Goal: Information Seeking & Learning: Learn about a topic

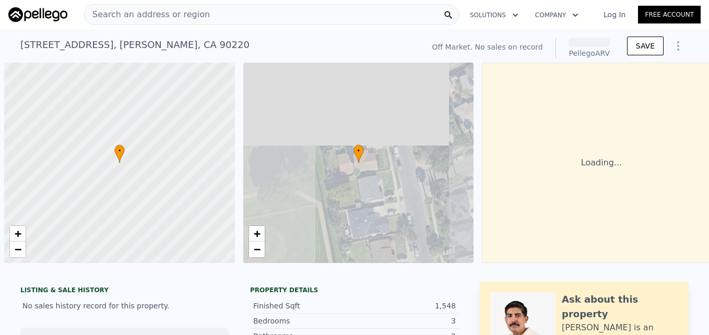
scroll to position [0, 4]
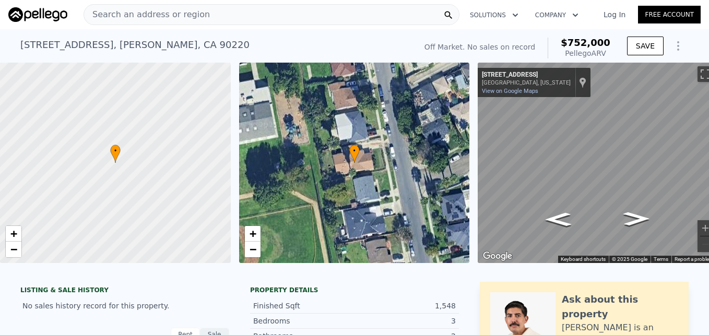
click at [181, 20] on span "Search an address or region" at bounding box center [147, 14] width 126 height 13
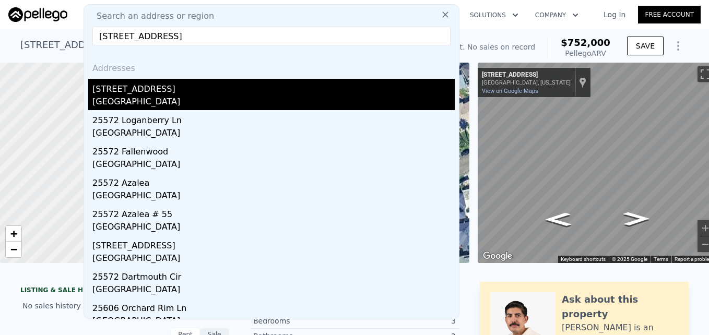
type input "25572 Orchard Rim Ln, Lake Forest, CA 92630"
click at [215, 97] on div "Lake Forest, CA 92630" at bounding box center [273, 103] width 362 height 15
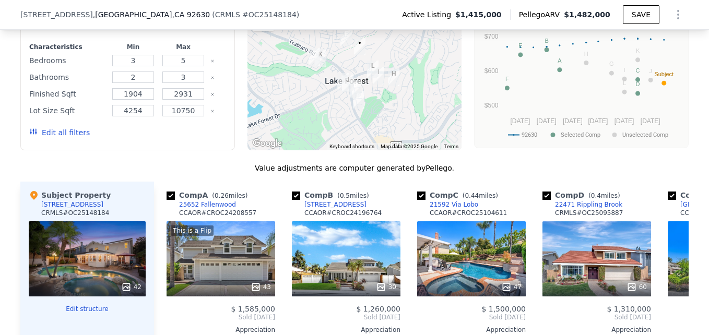
scroll to position [788, 0]
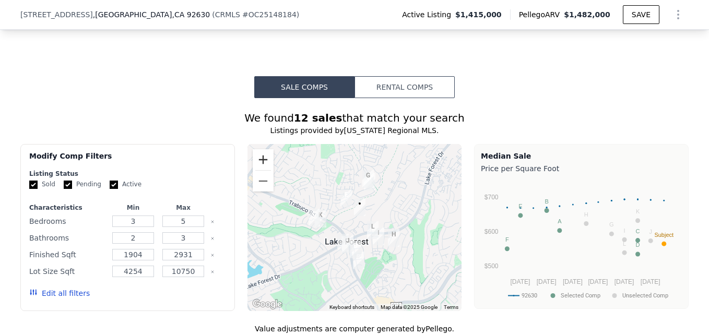
click at [264, 166] on button "Zoom in" at bounding box center [263, 159] width 21 height 21
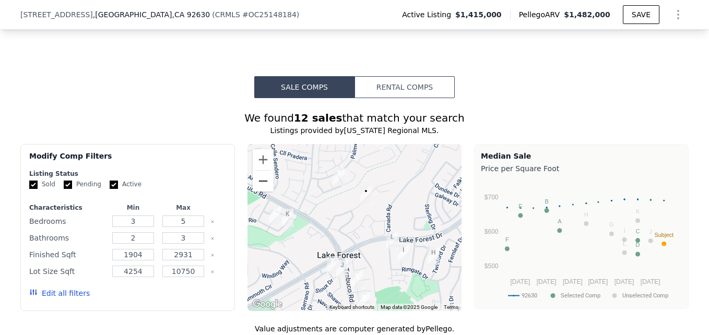
click at [260, 190] on button "Zoom out" at bounding box center [263, 181] width 21 height 21
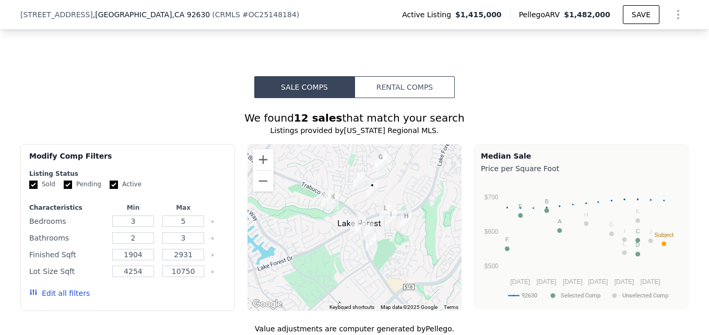
drag, startPoint x: 400, startPoint y: 269, endPoint x: 413, endPoint y: 249, distance: 23.7
click at [413, 249] on div at bounding box center [354, 227] width 215 height 167
click at [258, 170] on button "Zoom in" at bounding box center [263, 159] width 21 height 21
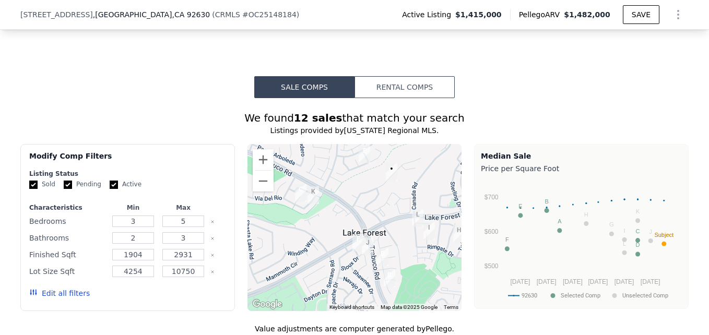
drag, startPoint x: 389, startPoint y: 211, endPoint x: 391, endPoint y: 231, distance: 20.5
click at [391, 231] on div at bounding box center [354, 227] width 215 height 167
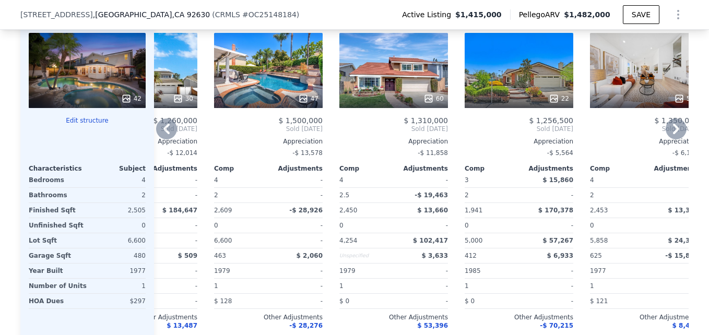
scroll to position [1137, 0]
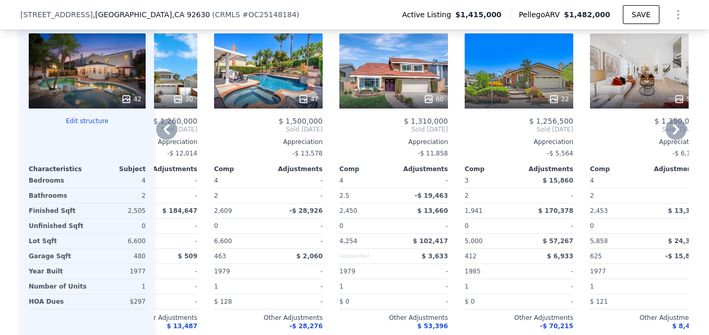
click at [293, 77] on div "47" at bounding box center [268, 70] width 109 height 75
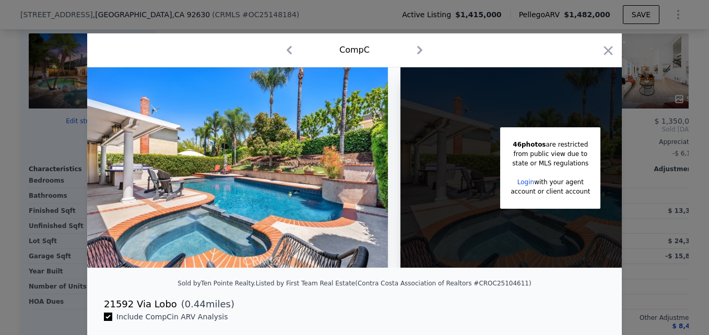
click at [614, 51] on div "Comp C" at bounding box center [354, 50] width 535 height 34
click at [607, 51] on icon "button" at bounding box center [608, 50] width 15 height 15
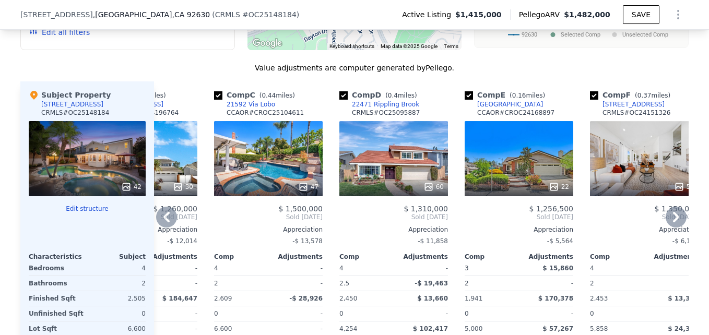
scroll to position [1045, 0]
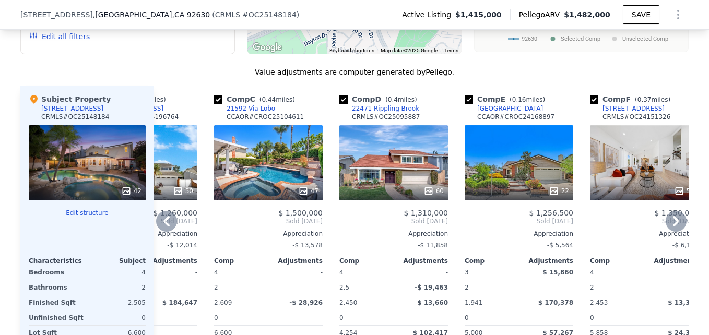
click at [251, 113] on div "21592 Via Lobo" at bounding box center [251, 108] width 49 height 8
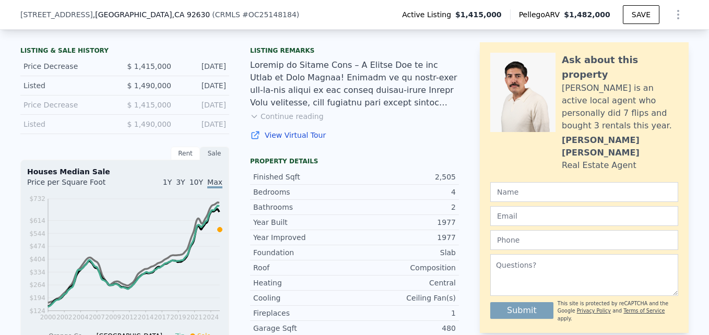
scroll to position [0, 0]
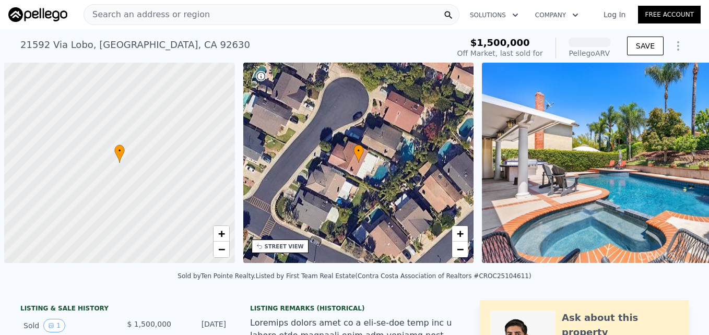
scroll to position [0, 4]
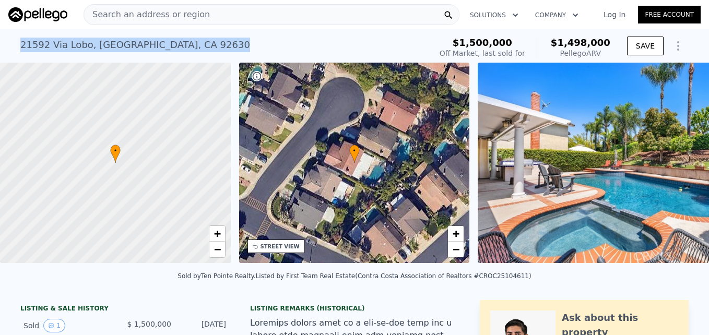
drag, startPoint x: 16, startPoint y: 45, endPoint x: 185, endPoint y: 38, distance: 168.8
click at [185, 38] on div "21592 Via Lobo , Lake Forest , CA 92630 Sold Jun 2025 for $1.500m (~ARV $1.498m…" at bounding box center [223, 47] width 407 height 29
drag, startPoint x: 185, startPoint y: 38, endPoint x: 164, endPoint y: 41, distance: 20.7
copy div "21592 Via Lobo , Lake Forest , CA 92630"
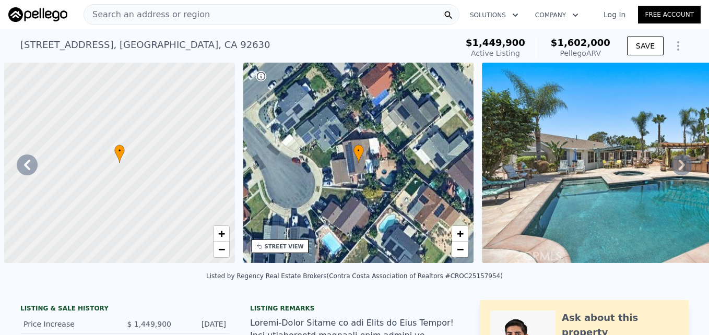
scroll to position [0, 1404]
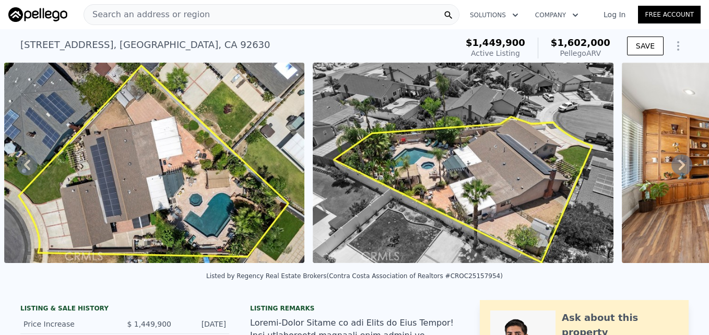
click at [143, 19] on span "Search an address or region" at bounding box center [147, 14] width 126 height 13
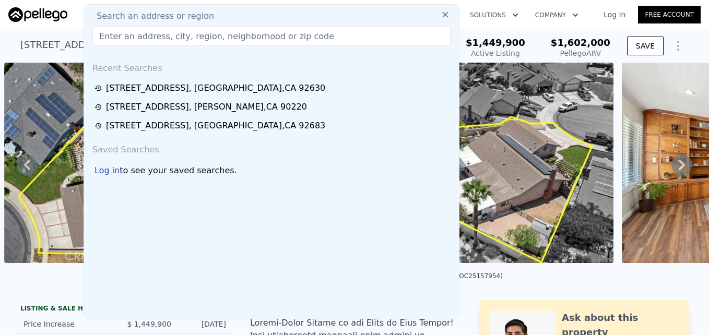
click at [143, 19] on span "Search an address or region" at bounding box center [151, 16] width 126 height 13
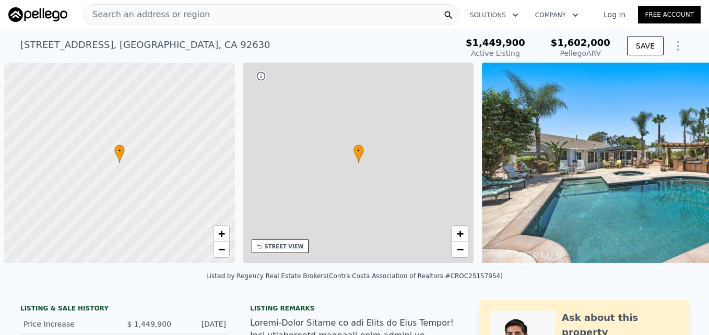
scroll to position [0, 4]
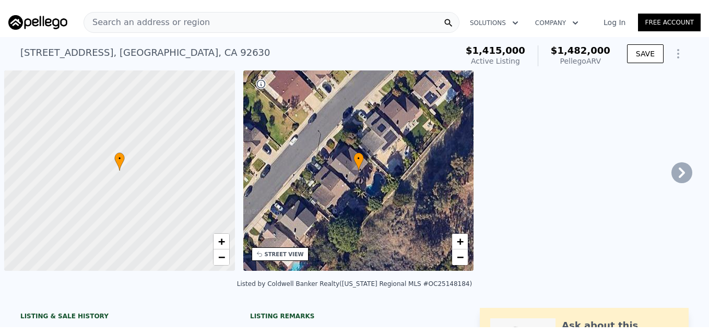
scroll to position [0, 4]
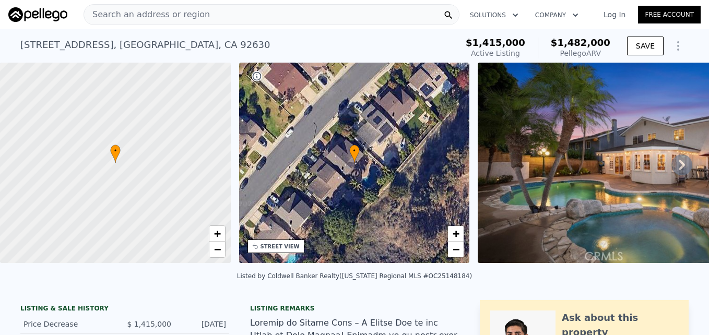
click at [137, 16] on span "Search an address or region" at bounding box center [147, 14] width 126 height 13
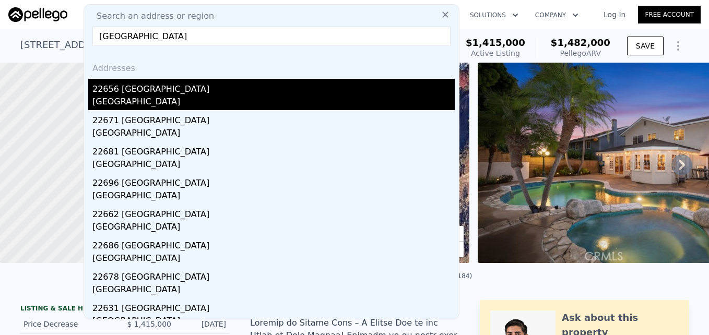
type input "22656 Genova, Laguna Hills, CA 92653"
click at [194, 99] on div "[GEOGRAPHIC_DATA]" at bounding box center [273, 103] width 362 height 15
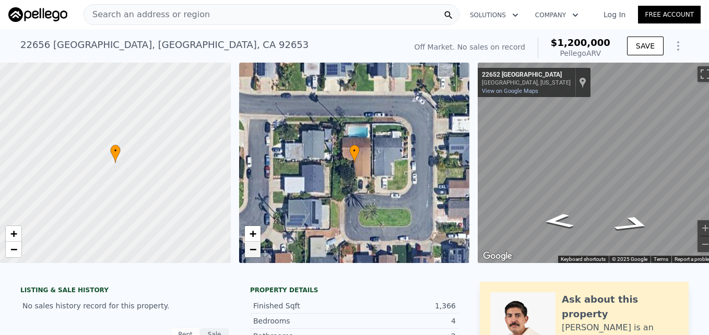
click at [258, 254] on link "−" at bounding box center [253, 250] width 16 height 16
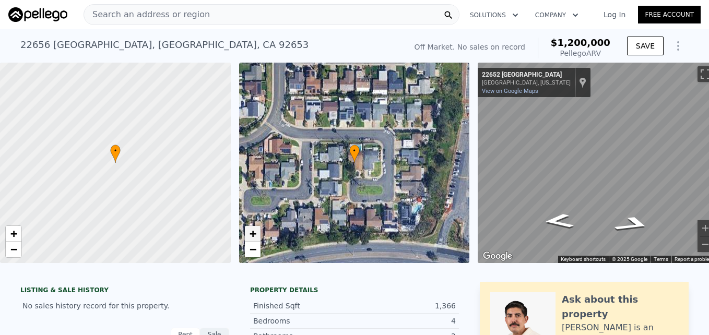
click at [255, 230] on span "+" at bounding box center [252, 233] width 7 height 13
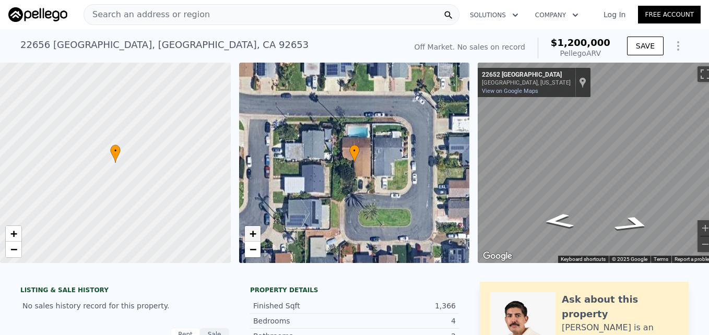
click at [255, 230] on span "+" at bounding box center [252, 233] width 7 height 13
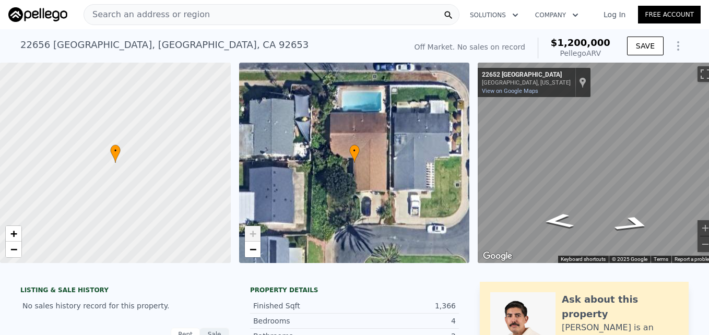
click at [255, 230] on span "+" at bounding box center [252, 233] width 7 height 13
click at [250, 252] on span "−" at bounding box center [252, 249] width 7 height 13
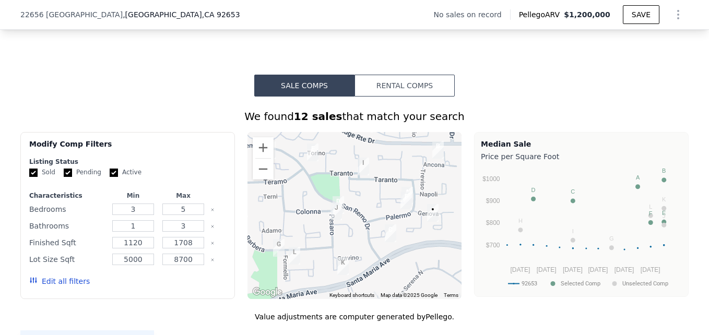
scroll to position [712, 0]
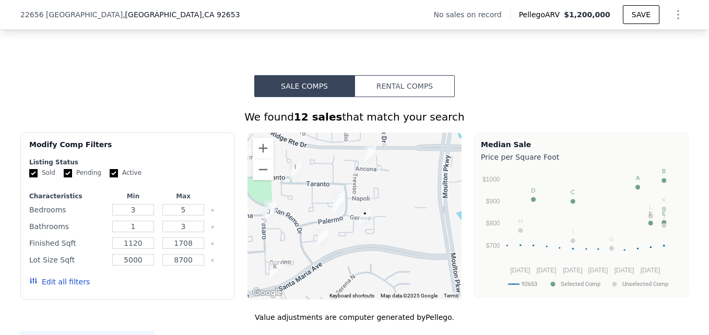
drag, startPoint x: 407, startPoint y: 235, endPoint x: 332, endPoint y: 238, distance: 75.7
click at [332, 238] on div at bounding box center [354, 216] width 215 height 167
click at [262, 156] on button "Zoom in" at bounding box center [263, 148] width 21 height 21
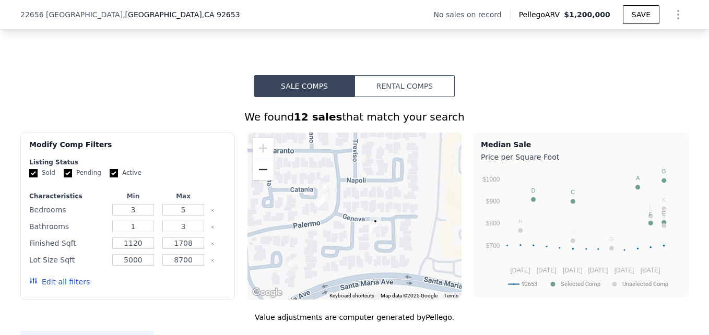
click at [263, 180] on button "Zoom out" at bounding box center [263, 169] width 21 height 21
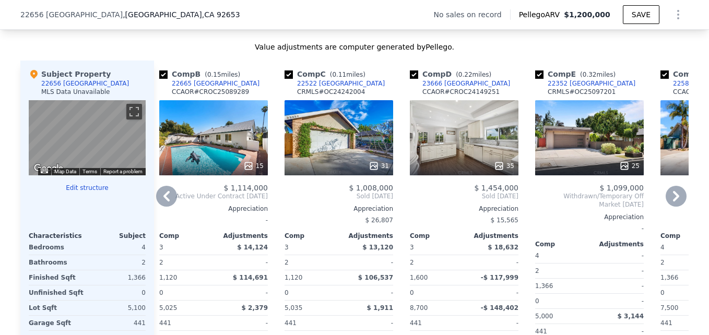
scroll to position [983, 0]
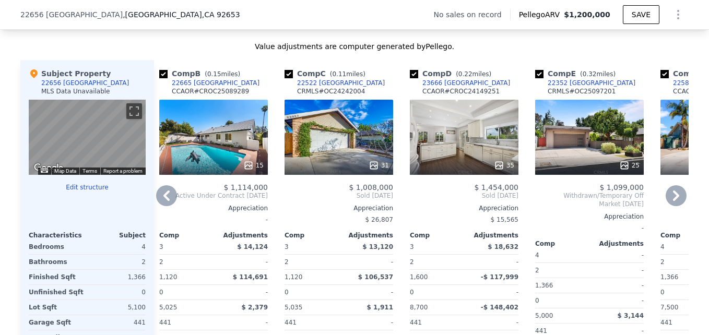
click at [236, 159] on div "15" at bounding box center [213, 137] width 109 height 75
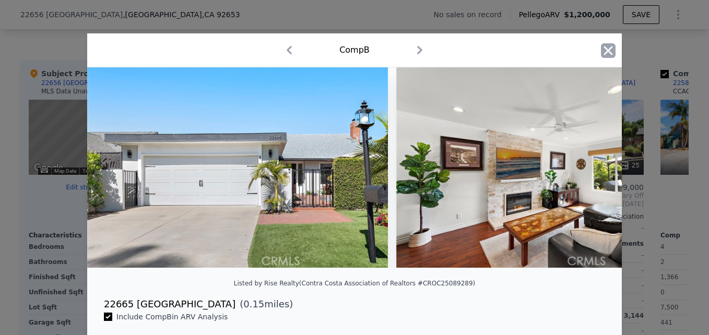
click at [602, 50] on icon "button" at bounding box center [608, 50] width 15 height 15
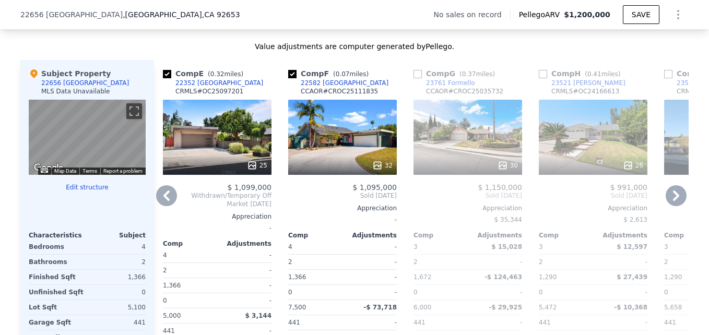
scroll to position [981, 0]
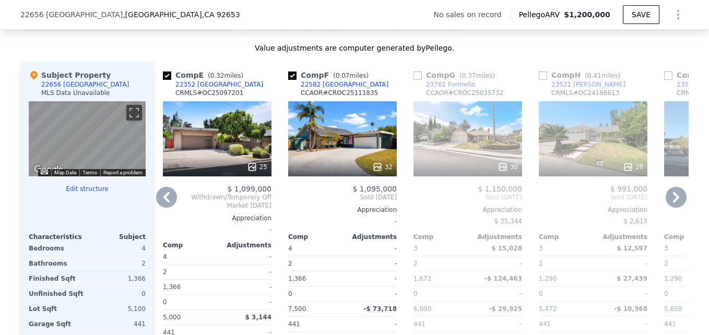
click at [326, 143] on div "32" at bounding box center [342, 138] width 109 height 75
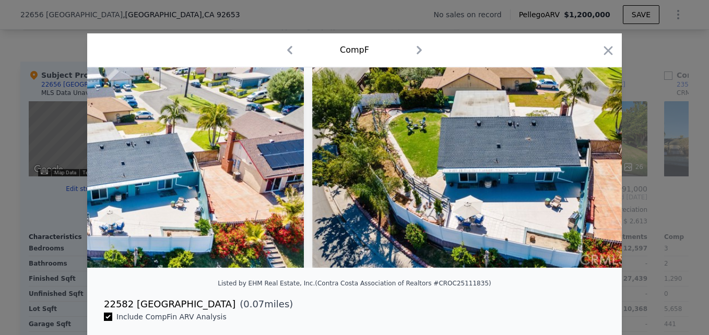
scroll to position [0, 8943]
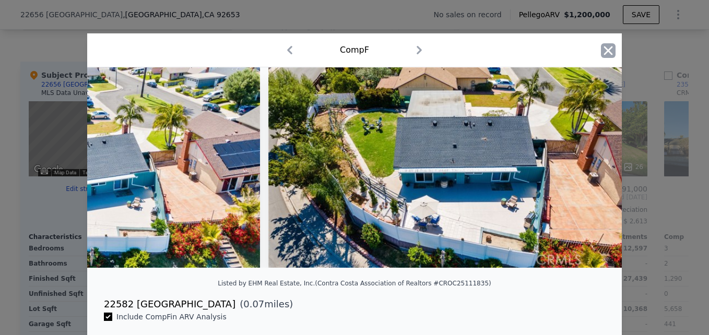
click at [606, 56] on icon "button" at bounding box center [608, 50] width 15 height 15
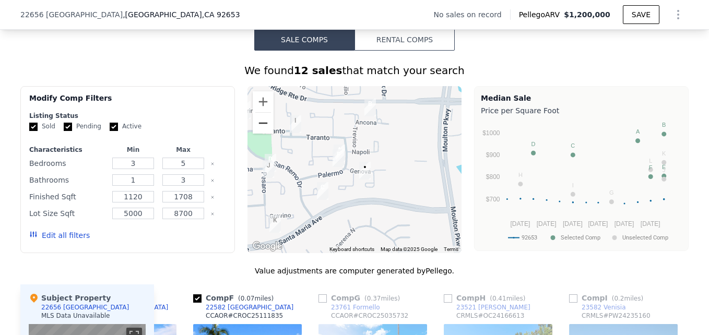
scroll to position [758, 0]
click at [261, 134] on button "Zoom out" at bounding box center [263, 123] width 21 height 21
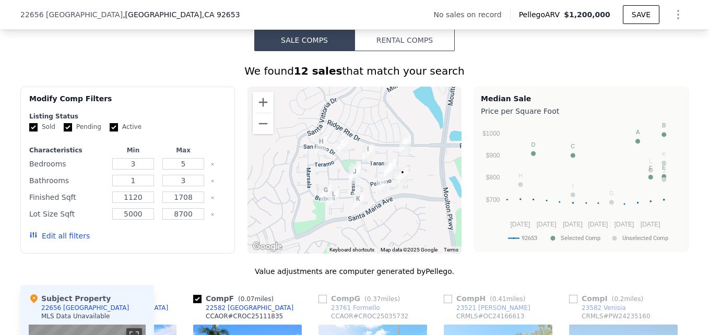
drag, startPoint x: 289, startPoint y: 145, endPoint x: 336, endPoint y: 155, distance: 47.9
click at [336, 155] on img "22352 Torino" at bounding box center [343, 146] width 20 height 26
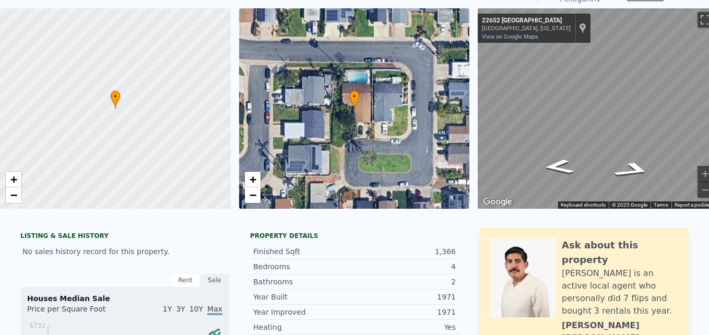
scroll to position [0, 0]
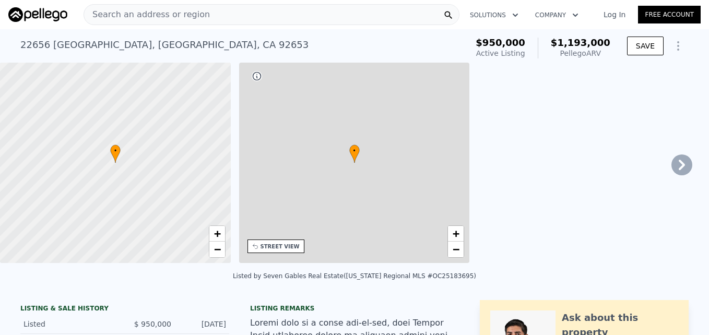
type input "2"
type input "$ 1,193,000"
type input "$ 101,643"
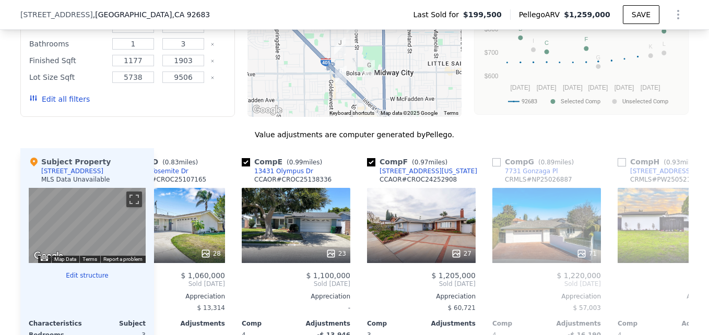
scroll to position [907, 0]
click at [277, 229] on div "23" at bounding box center [296, 224] width 109 height 75
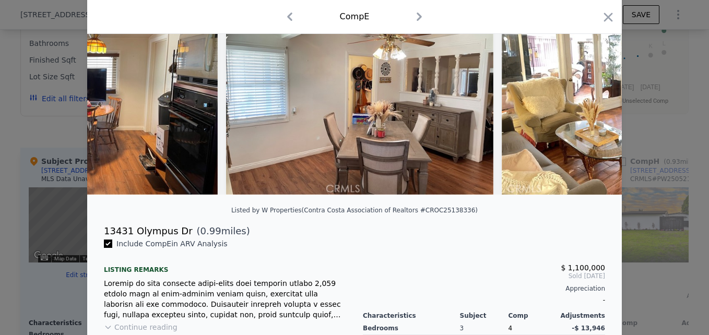
scroll to position [0, 2241]
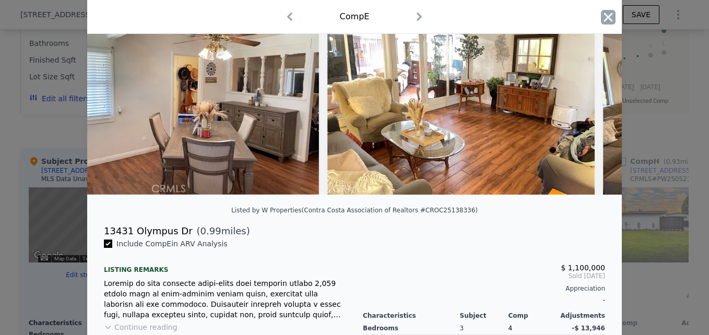
click at [606, 20] on icon "button" at bounding box center [608, 17] width 15 height 15
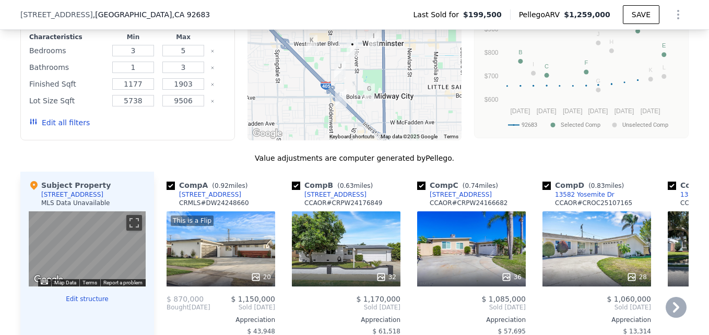
scroll to position [883, 0]
click at [246, 266] on div "This is a Flip 20" at bounding box center [221, 248] width 109 height 75
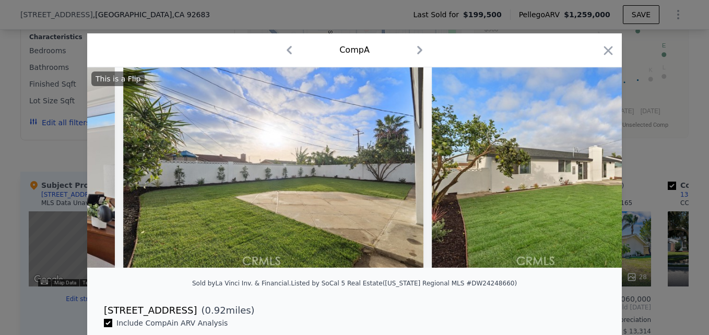
scroll to position [0, 5633]
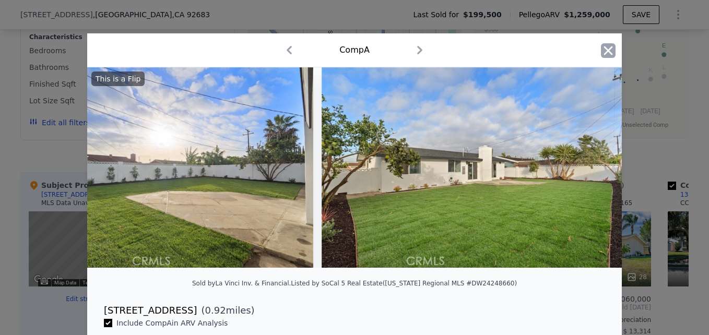
click at [608, 44] on icon "button" at bounding box center [608, 50] width 15 height 15
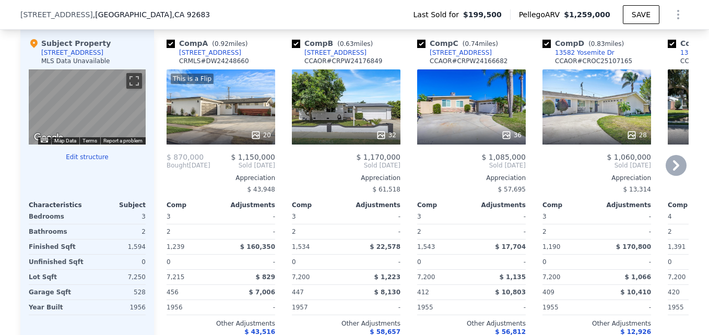
click at [205, 57] on div "13322 Cherry St" at bounding box center [210, 53] width 62 height 8
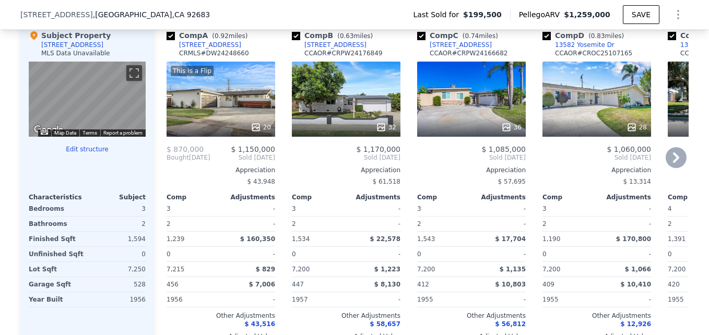
click at [210, 109] on div "This is a Flip 20" at bounding box center [221, 99] width 109 height 75
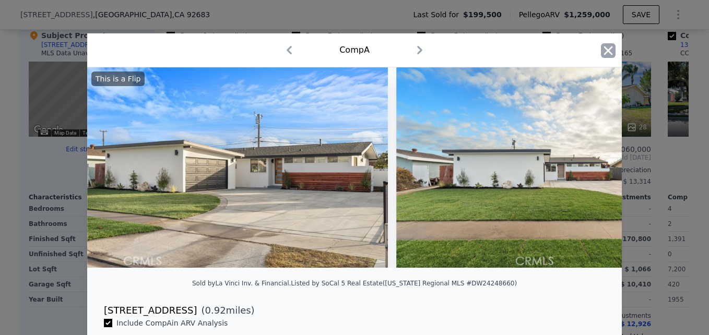
click at [597, 50] on div "Comp A" at bounding box center [354, 50] width 535 height 34
click at [601, 50] on icon "button" at bounding box center [608, 50] width 15 height 15
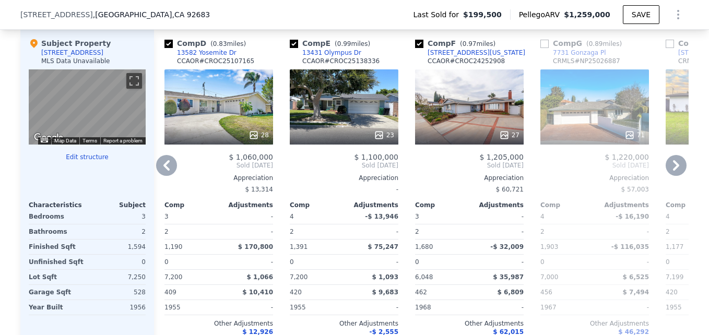
scroll to position [1024, 0]
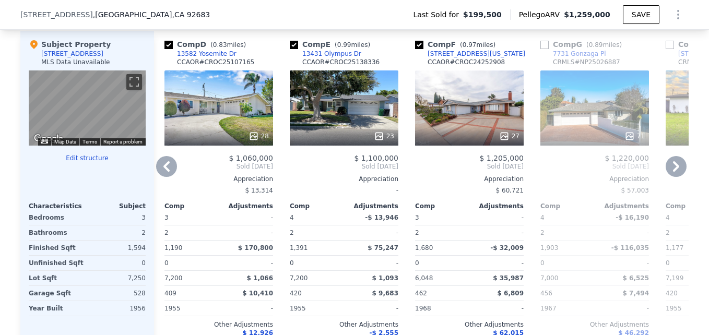
click at [458, 101] on div "27" at bounding box center [469, 107] width 109 height 75
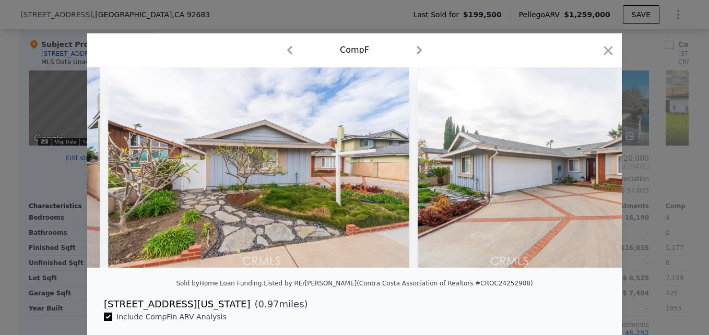
scroll to position [0, 364]
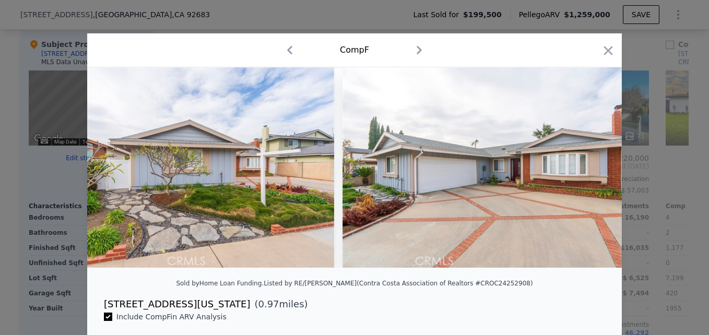
click at [613, 50] on div "Comp F" at bounding box center [354, 50] width 535 height 34
click at [604, 53] on icon "button" at bounding box center [608, 50] width 9 height 9
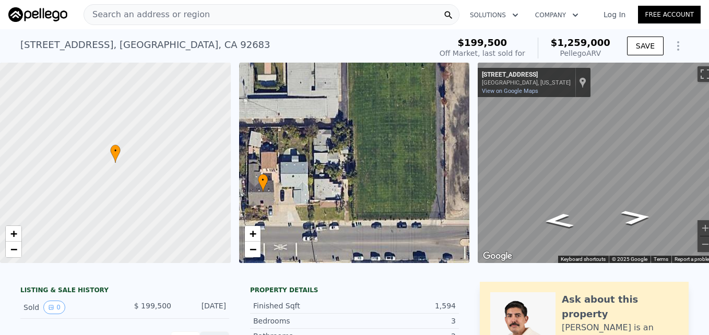
drag, startPoint x: 396, startPoint y: 176, endPoint x: 304, endPoint y: 205, distance: 96.3
click at [304, 205] on div "• + −" at bounding box center [354, 163] width 231 height 200
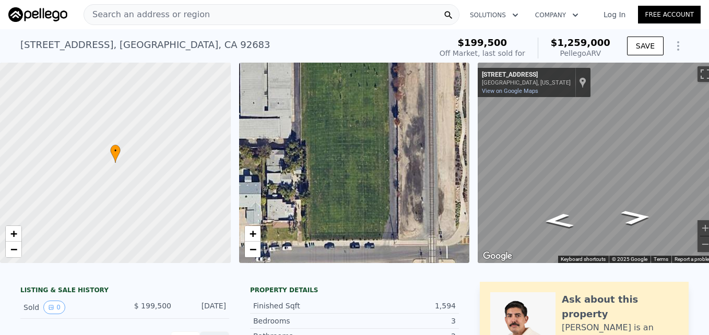
drag, startPoint x: 427, startPoint y: 205, endPoint x: 380, endPoint y: 227, distance: 51.9
click at [380, 227] on div "• + −" at bounding box center [354, 163] width 231 height 200
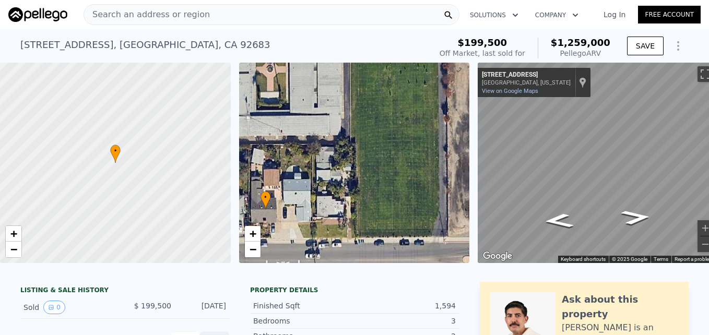
drag, startPoint x: 384, startPoint y: 170, endPoint x: 434, endPoint y: 165, distance: 50.3
click at [434, 165] on div "• + −" at bounding box center [354, 163] width 231 height 200
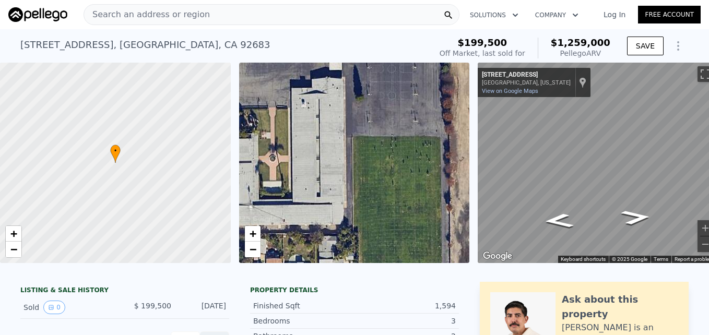
drag, startPoint x: 417, startPoint y: 133, endPoint x: 421, endPoint y: 223, distance: 90.4
click at [421, 223] on div "• + −" at bounding box center [354, 163] width 231 height 200
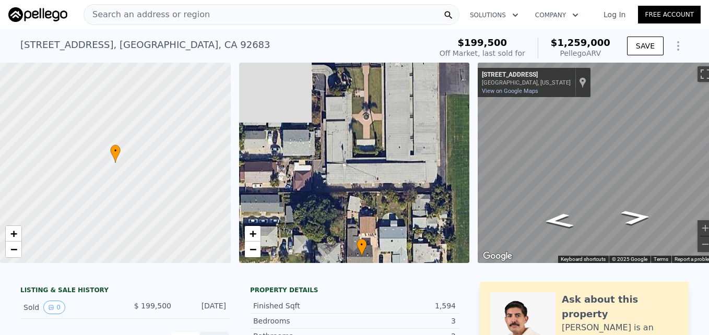
drag, startPoint x: 354, startPoint y: 211, endPoint x: 446, endPoint y: 169, distance: 101.8
click at [446, 169] on div "• + −" at bounding box center [354, 163] width 231 height 200
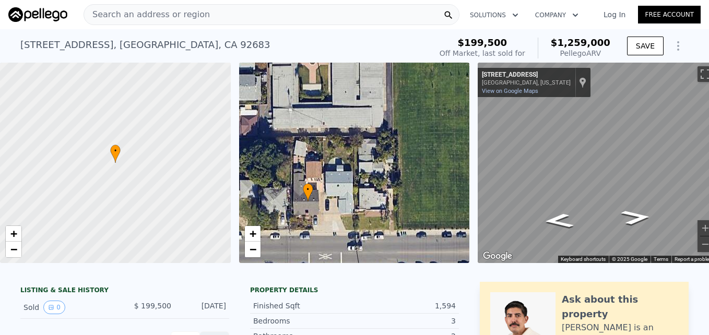
drag, startPoint x: 408, startPoint y: 157, endPoint x: 354, endPoint y: 102, distance: 76.8
click at [354, 102] on div "• + −" at bounding box center [354, 163] width 231 height 200
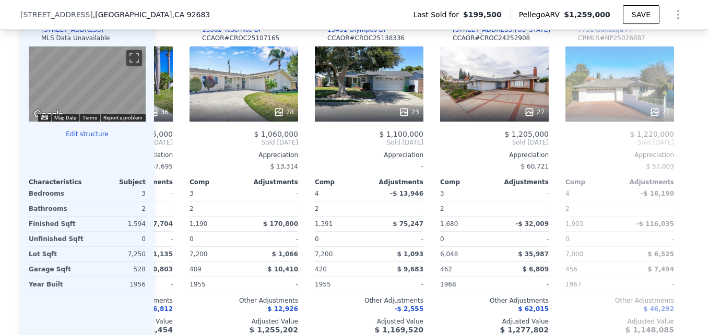
scroll to position [1049, 0]
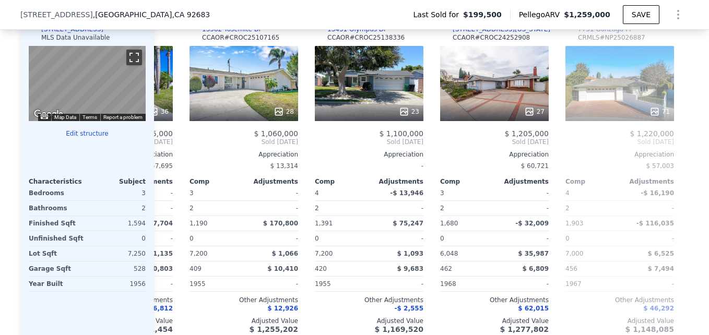
click at [126, 65] on button "Toggle fullscreen view" at bounding box center [134, 58] width 16 height 16
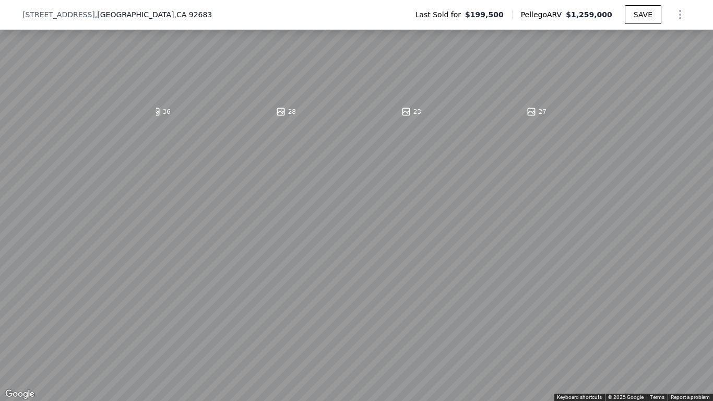
click at [702, 10] on button "Toggle fullscreen view" at bounding box center [702, 12] width 16 height 16
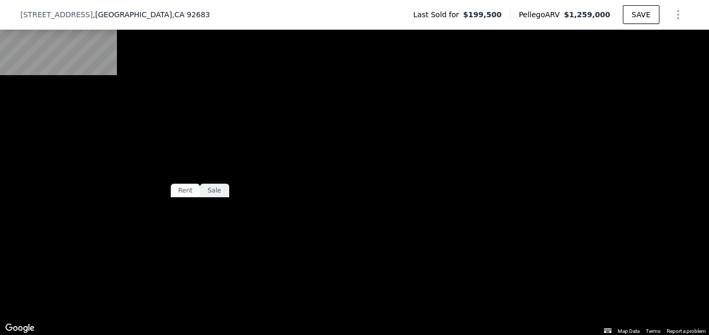
scroll to position [0, 0]
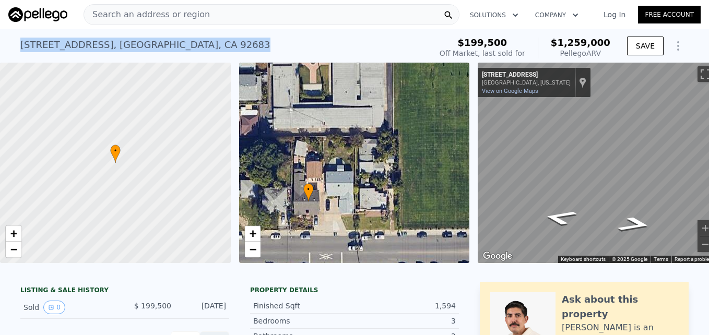
drag, startPoint x: 18, startPoint y: 43, endPoint x: 186, endPoint y: 38, distance: 168.2
click at [186, 38] on div "7391 Main St , Westminster , CA 92683 Sold Oct 1999 for $199,500 (~ARV $1.259m )" at bounding box center [223, 47] width 407 height 29
drag, startPoint x: 186, startPoint y: 38, endPoint x: 157, endPoint y: 48, distance: 31.4
copy div "7391 Main St , Westminster , CA 92683"
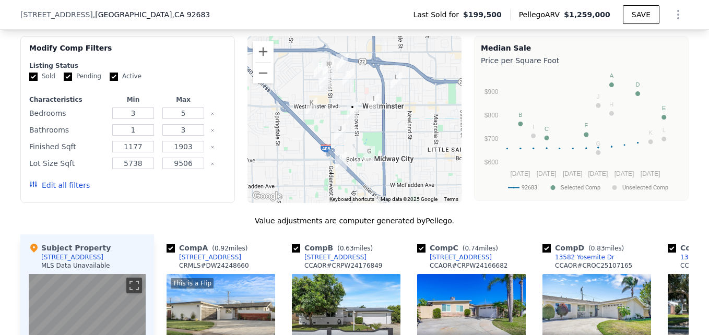
scroll to position [812, 0]
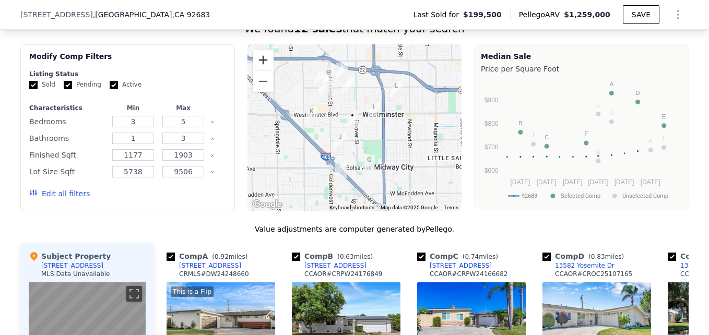
click at [254, 67] on button "Zoom in" at bounding box center [263, 60] width 21 height 21
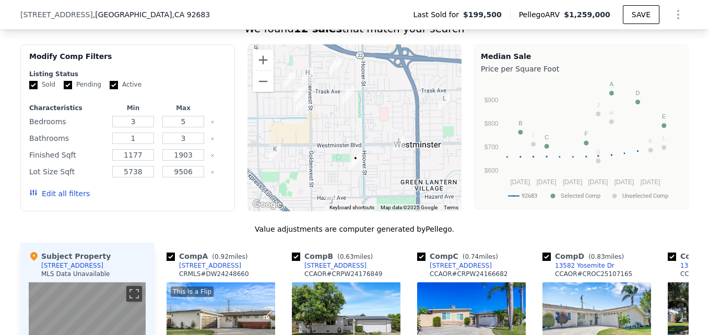
drag, startPoint x: 322, startPoint y: 103, endPoint x: 328, endPoint y: 149, distance: 46.9
click at [328, 149] on div at bounding box center [354, 127] width 215 height 167
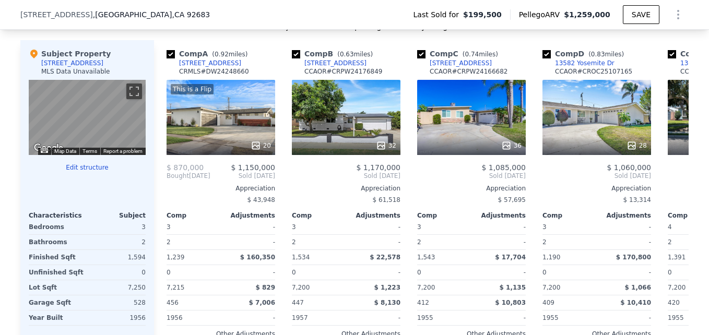
scroll to position [1015, 0]
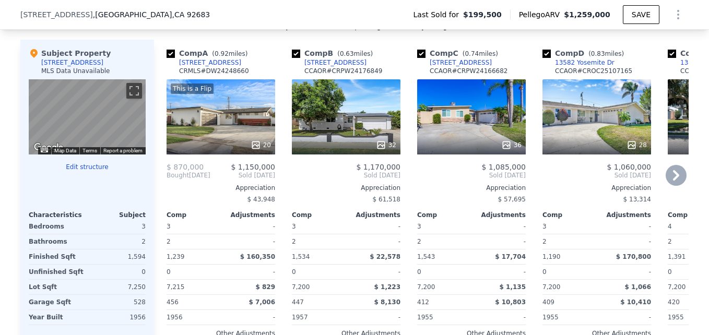
click at [217, 131] on div "This is a Flip 20" at bounding box center [221, 116] width 109 height 75
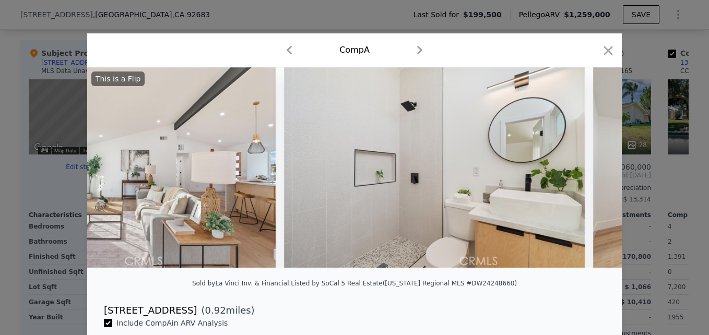
scroll to position [0, 3817]
click at [608, 53] on icon "button" at bounding box center [608, 50] width 15 height 15
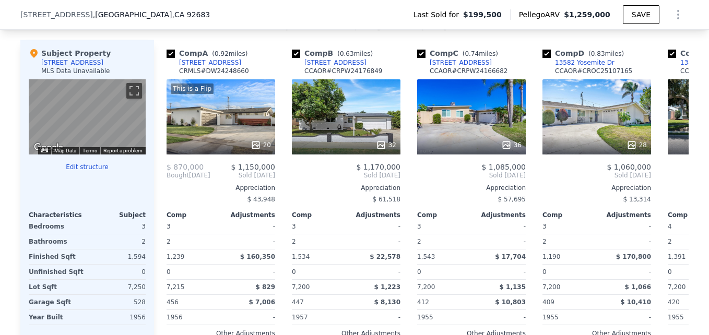
drag, startPoint x: 608, startPoint y: 53, endPoint x: 375, endPoint y: 22, distance: 234.3
click at [375, 22] on div "7391 Main St , Westminster , CA 92683 Last Sold for $199,500 Pellego ARV $1,259…" at bounding box center [354, 14] width 668 height 29
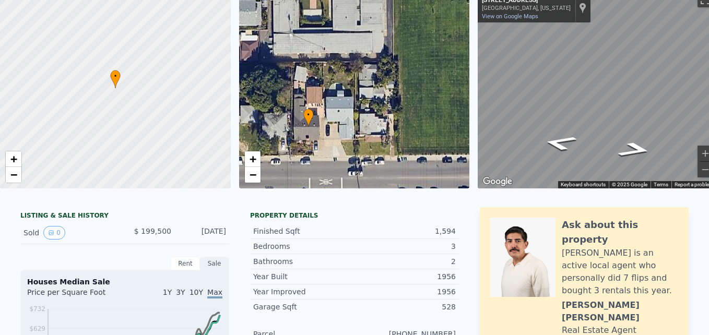
scroll to position [4, 0]
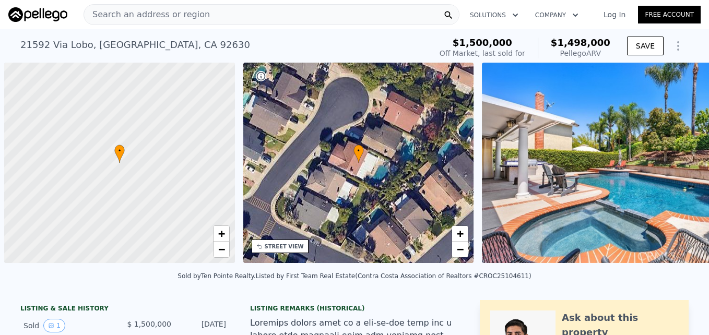
scroll to position [0, 4]
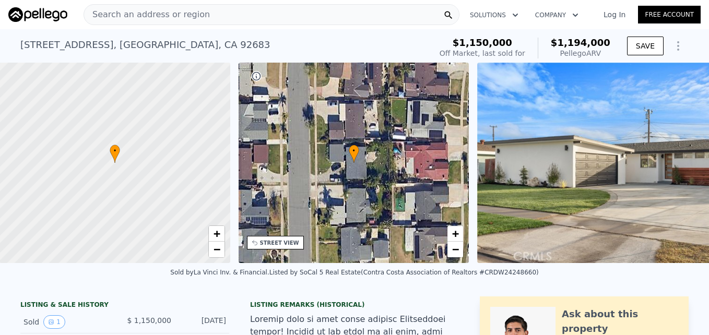
scroll to position [0, 4]
click at [126, 23] on div "Search an address or region" at bounding box center [147, 15] width 126 height 20
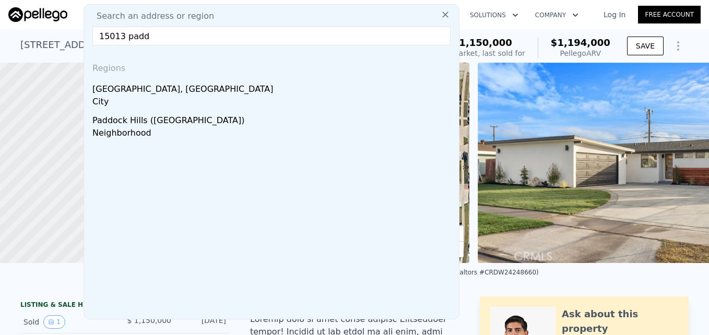
type input "15013 padd"
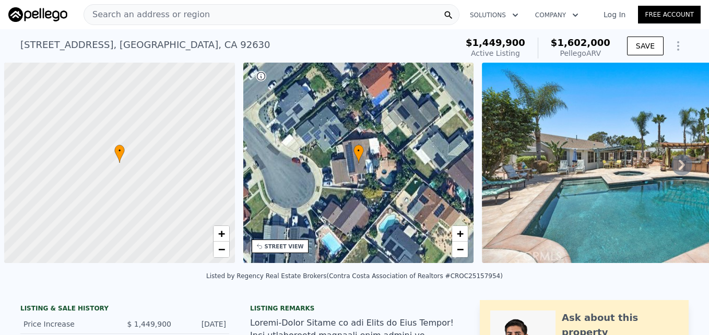
click at [147, 15] on span "Search an address or region" at bounding box center [147, 14] width 126 height 13
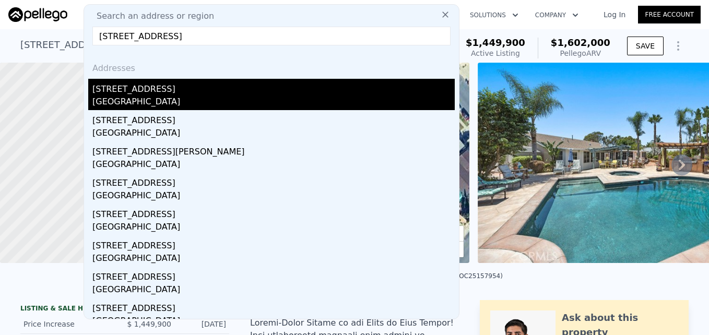
type input "15013 Paddock St, Sylmar, CA 91342"
click at [150, 96] on div "Los Angeles, CA 91342" at bounding box center [273, 103] width 362 height 15
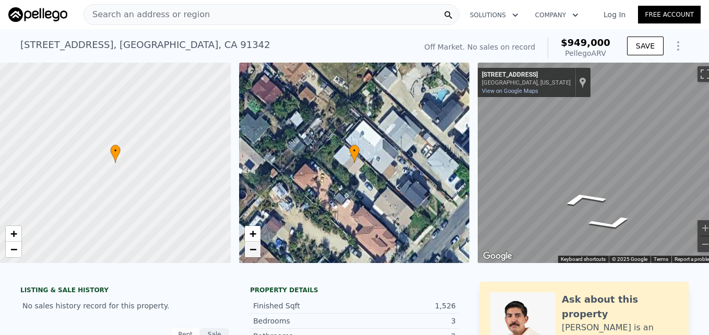
click at [253, 249] on span "−" at bounding box center [252, 249] width 7 height 13
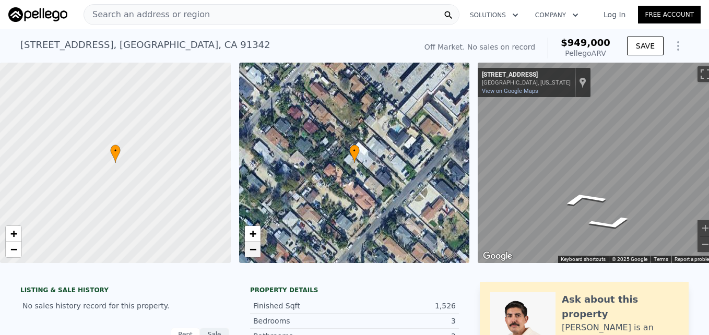
click at [253, 249] on span "−" at bounding box center [252, 249] width 7 height 13
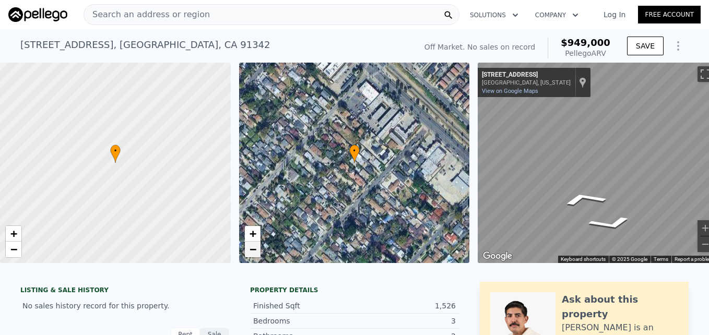
click at [253, 249] on span "−" at bounding box center [252, 249] width 7 height 13
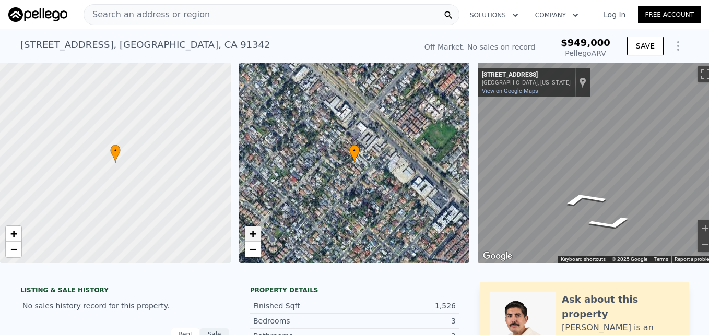
click at [252, 235] on span "+" at bounding box center [252, 233] width 7 height 13
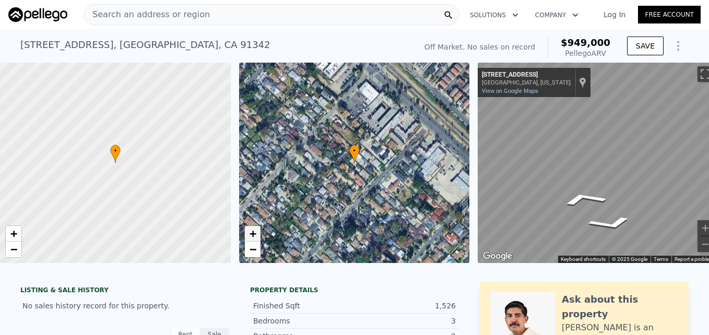
click at [252, 235] on span "+" at bounding box center [252, 233] width 7 height 13
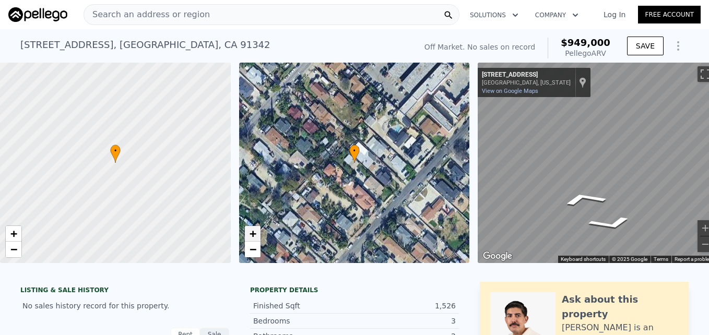
click at [252, 235] on span "+" at bounding box center [252, 233] width 7 height 13
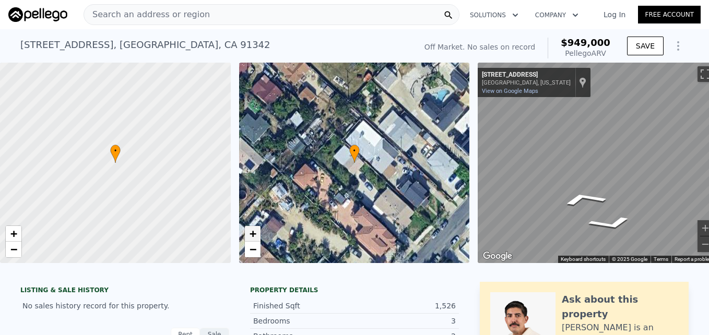
click at [252, 235] on span "+" at bounding box center [252, 233] width 7 height 13
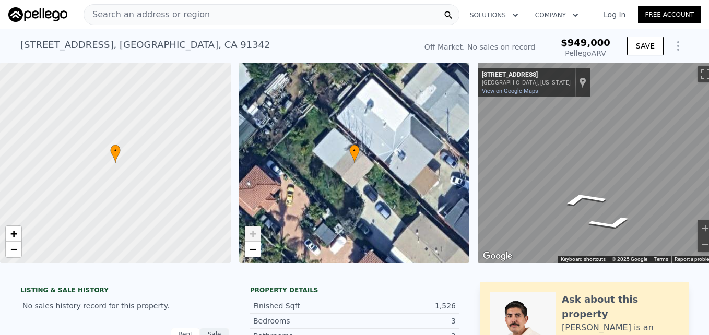
click at [252, 235] on span "+" at bounding box center [252, 233] width 7 height 13
click at [249, 254] on span "−" at bounding box center [252, 249] width 7 height 13
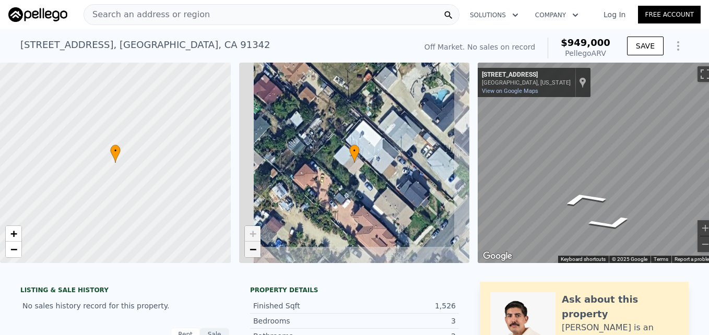
click at [249, 254] on span "−" at bounding box center [252, 249] width 7 height 13
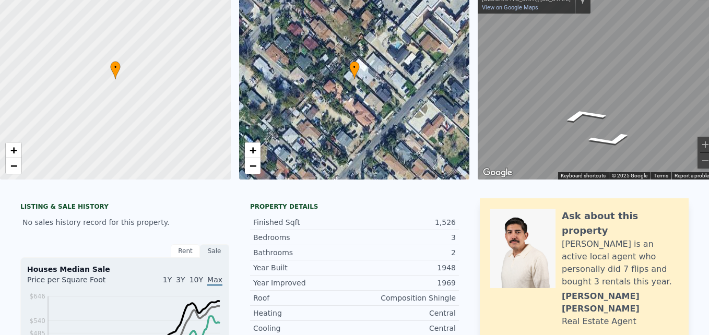
scroll to position [20, 0]
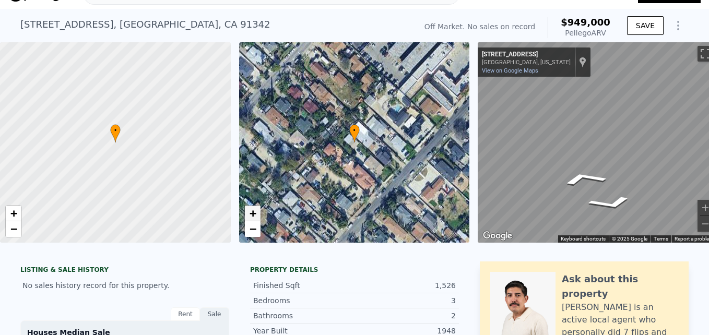
click at [251, 211] on span "+" at bounding box center [252, 213] width 7 height 13
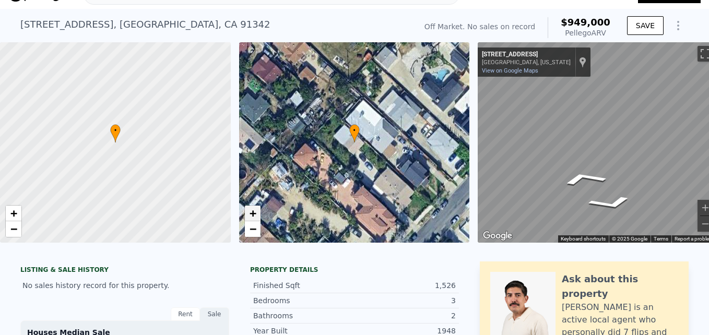
click at [251, 211] on span "+" at bounding box center [252, 213] width 7 height 13
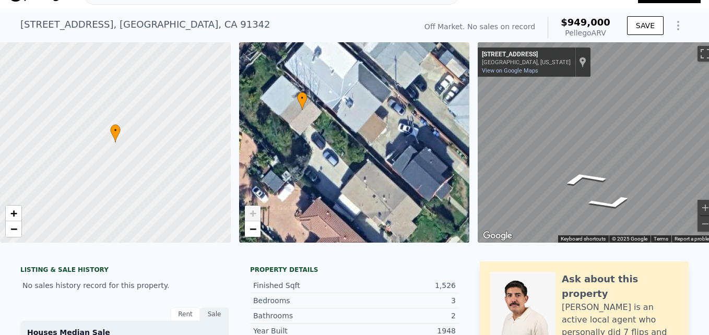
drag, startPoint x: 360, startPoint y: 206, endPoint x: 283, endPoint y: 160, distance: 89.0
click at [286, 162] on div "• + −" at bounding box center [354, 142] width 231 height 200
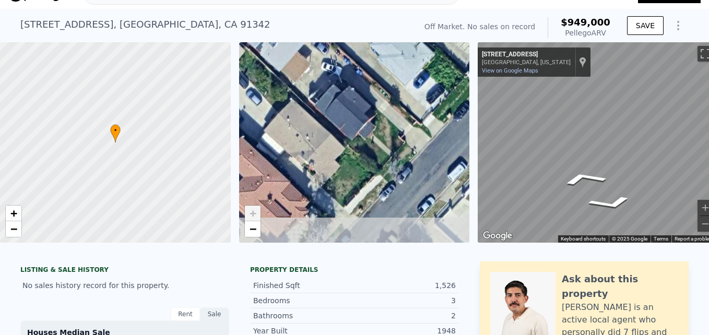
drag, startPoint x: 331, startPoint y: 191, endPoint x: 292, endPoint y: 151, distance: 55.4
click at [292, 151] on div "• + −" at bounding box center [354, 142] width 231 height 200
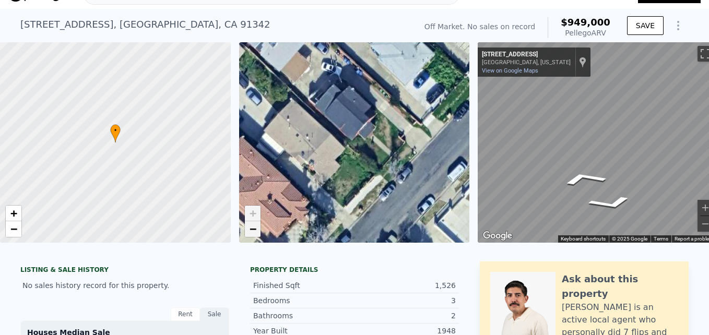
click at [253, 231] on span "−" at bounding box center [252, 228] width 7 height 13
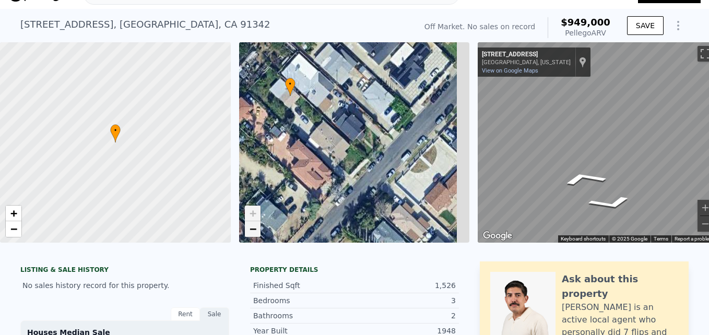
click at [253, 231] on span "−" at bounding box center [252, 228] width 7 height 13
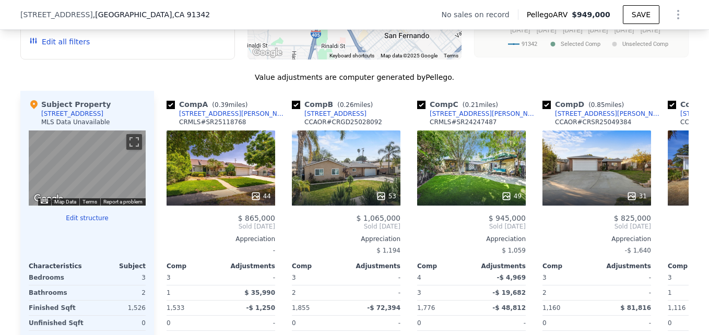
scroll to position [948, 0]
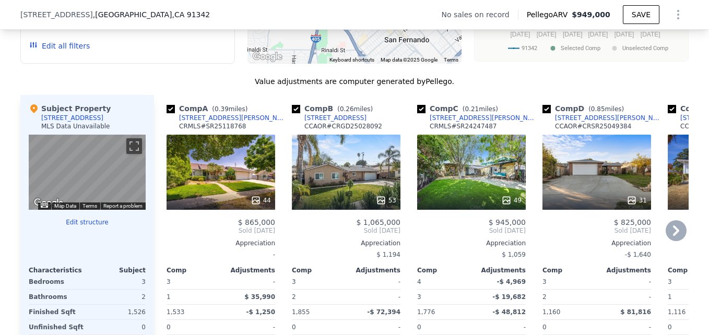
click at [462, 206] on div "49" at bounding box center [472, 200] width 100 height 10
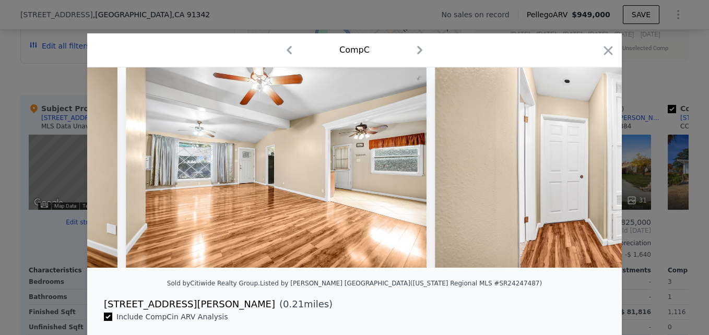
scroll to position [0, 3333]
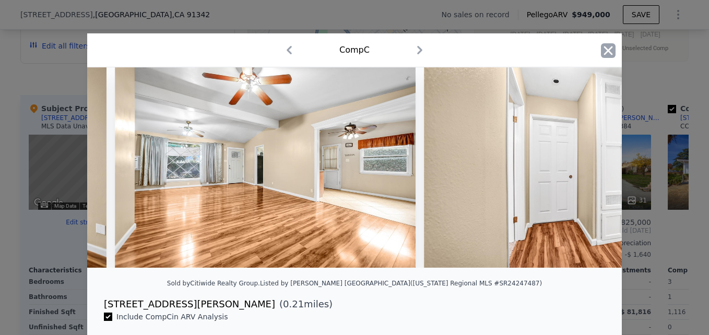
click at [606, 44] on icon "button" at bounding box center [608, 50] width 15 height 15
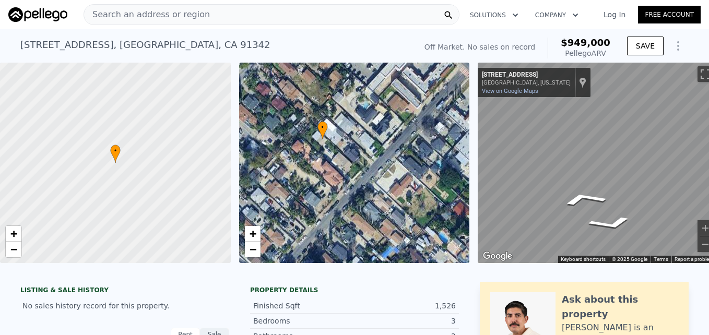
click at [151, 6] on div "Search an address or region" at bounding box center [147, 15] width 126 height 20
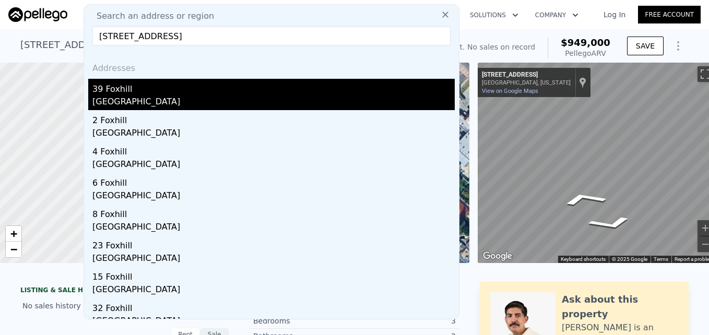
type input "39 Foxhill, Irvine, CA 92604"
click at [175, 95] on div "39 Foxhill" at bounding box center [273, 87] width 362 height 17
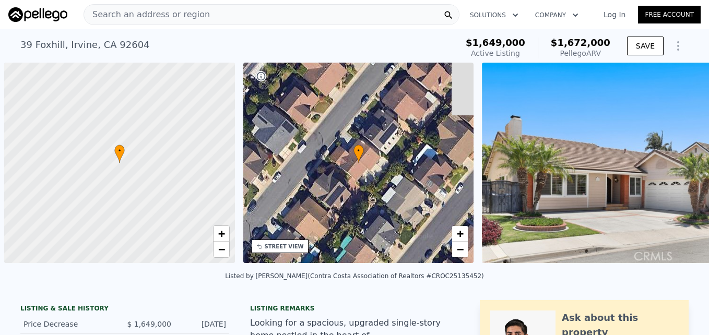
scroll to position [0, 4]
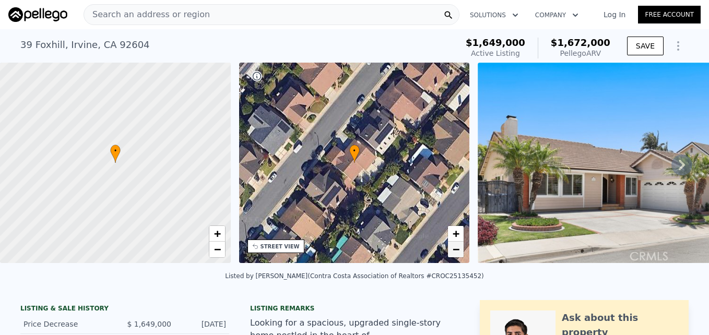
click at [454, 254] on span "−" at bounding box center [456, 249] width 7 height 13
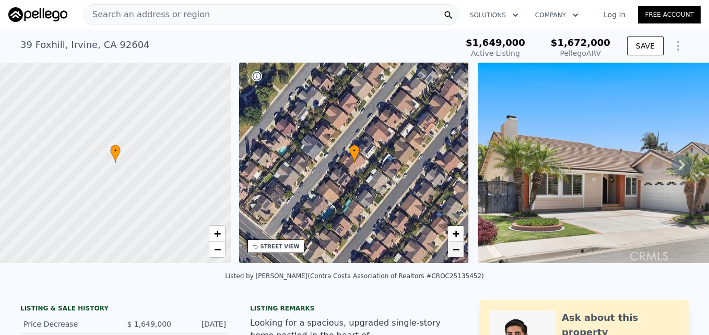
click at [454, 254] on span "−" at bounding box center [456, 249] width 7 height 13
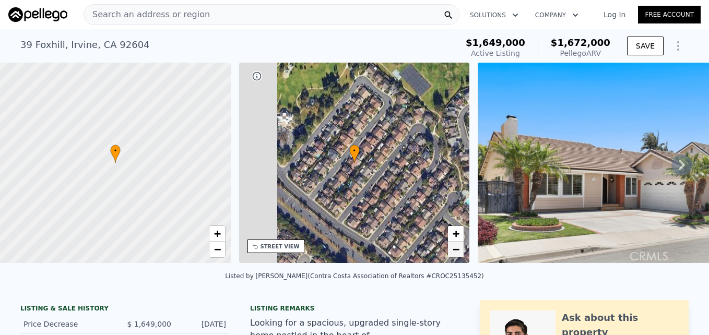
click at [454, 254] on span "−" at bounding box center [456, 249] width 7 height 13
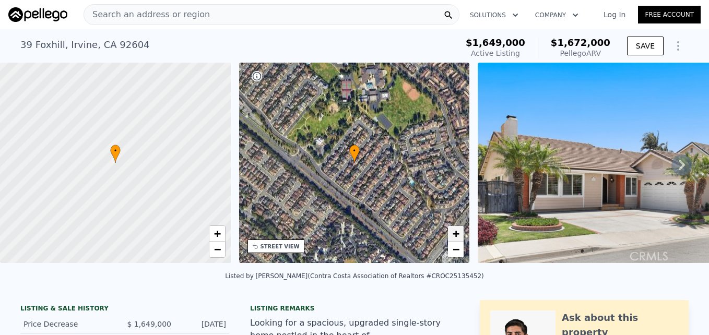
click at [453, 231] on span "+" at bounding box center [456, 233] width 7 height 13
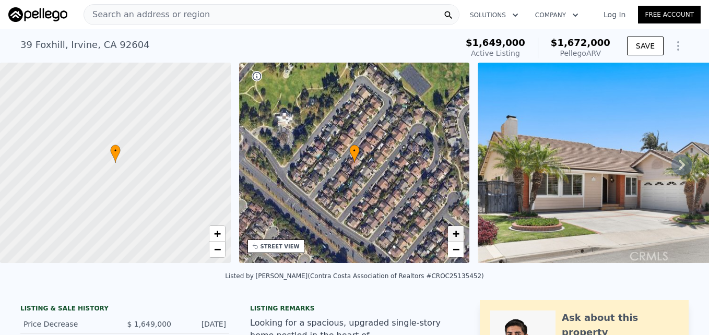
click at [453, 231] on span "+" at bounding box center [456, 233] width 7 height 13
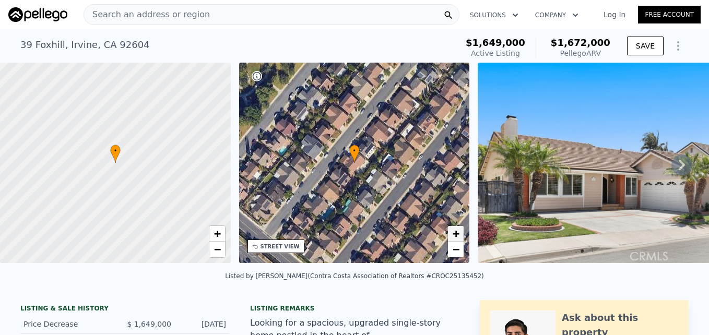
click at [453, 231] on span "+" at bounding box center [456, 233] width 7 height 13
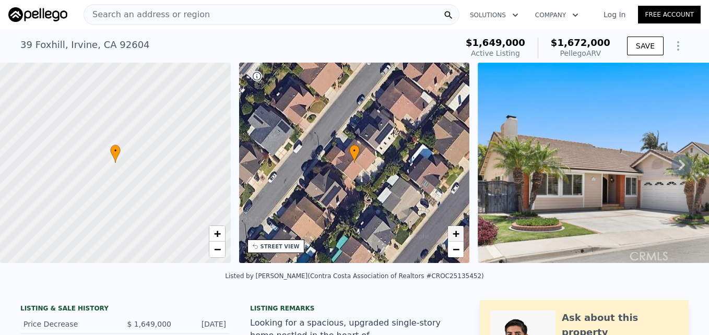
click at [453, 230] on span "+" at bounding box center [456, 233] width 7 height 13
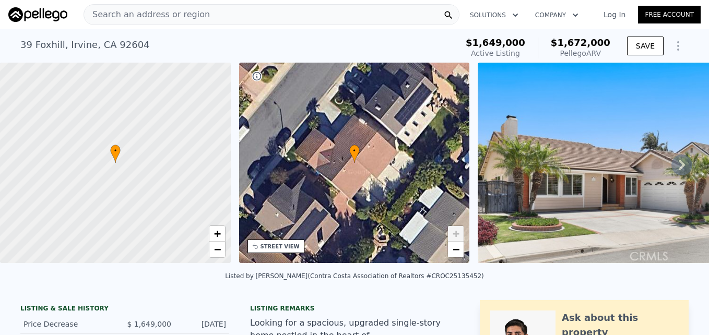
click at [453, 230] on span "+" at bounding box center [456, 233] width 7 height 13
click at [458, 250] on span "−" at bounding box center [456, 249] width 7 height 13
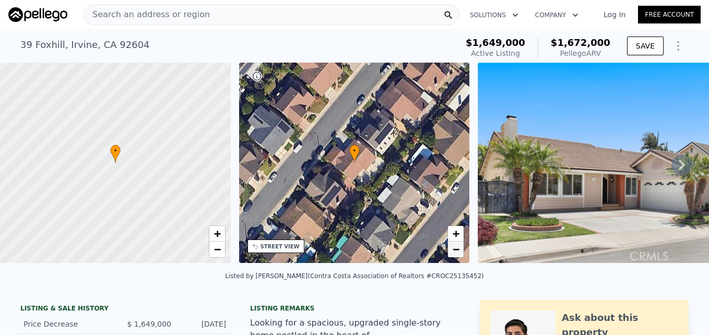
click at [457, 250] on span "−" at bounding box center [456, 249] width 7 height 13
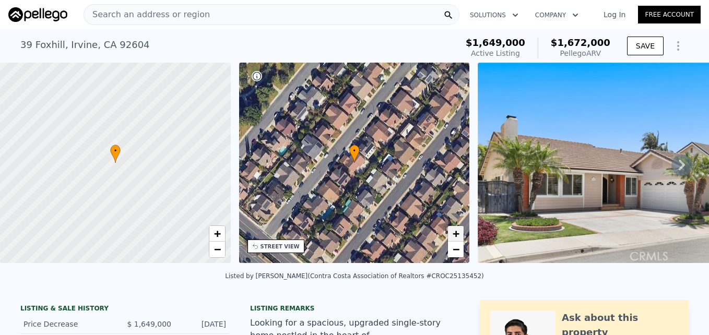
click at [457, 231] on span "+" at bounding box center [456, 233] width 7 height 13
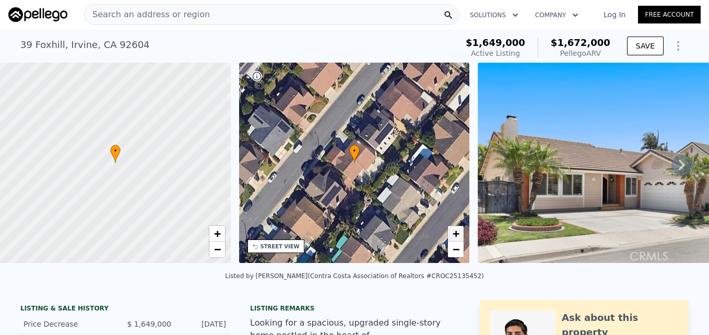
click at [457, 231] on span "+" at bounding box center [456, 233] width 7 height 13
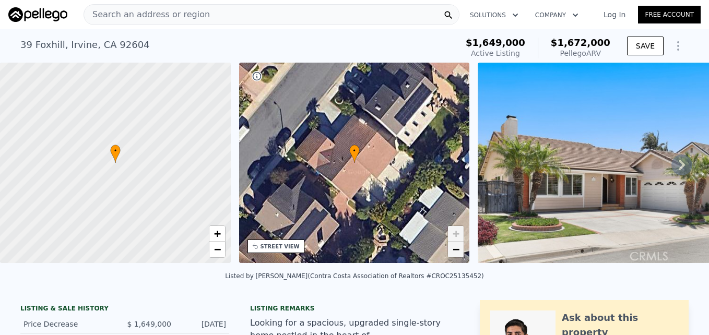
click at [453, 249] on span "−" at bounding box center [456, 249] width 7 height 13
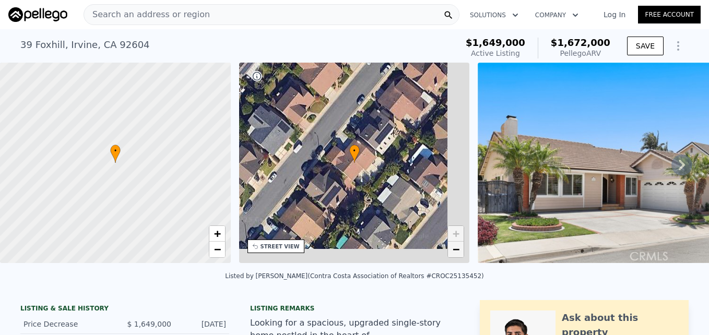
click at [453, 249] on span "−" at bounding box center [456, 249] width 7 height 13
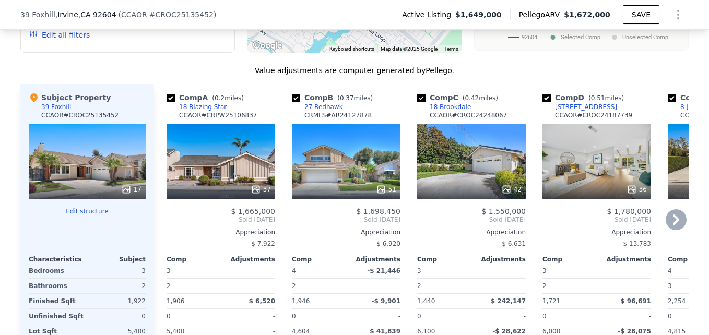
scroll to position [1090, 0]
click at [214, 180] on div "37" at bounding box center [221, 161] width 109 height 75
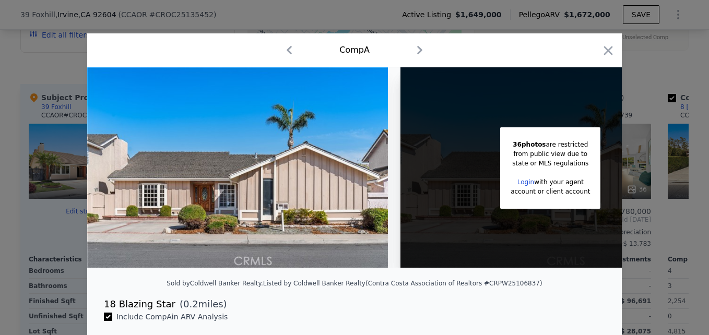
scroll to position [0, 83]
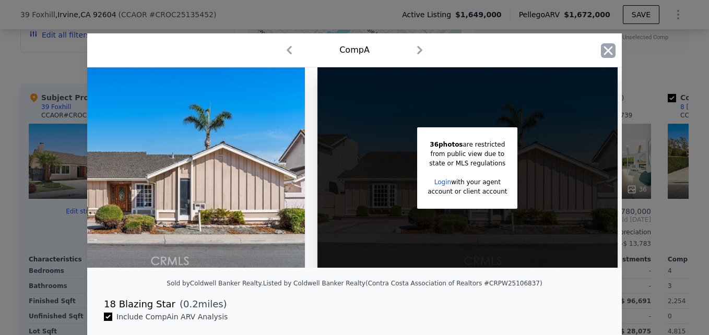
click at [604, 48] on icon "button" at bounding box center [608, 50] width 9 height 9
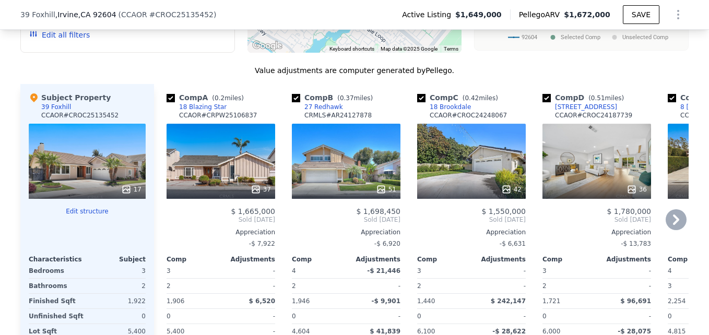
click at [185, 111] on div "18 Blazing Star" at bounding box center [203, 107] width 48 height 8
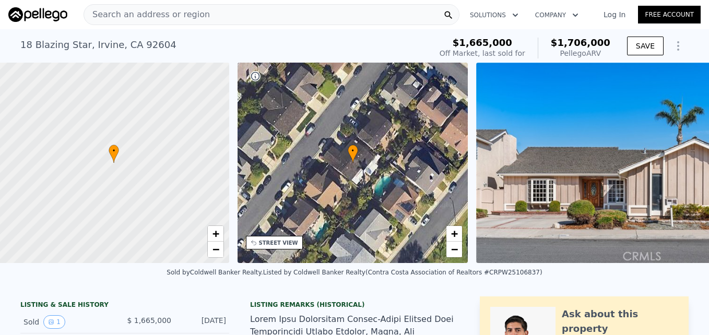
scroll to position [0, 4]
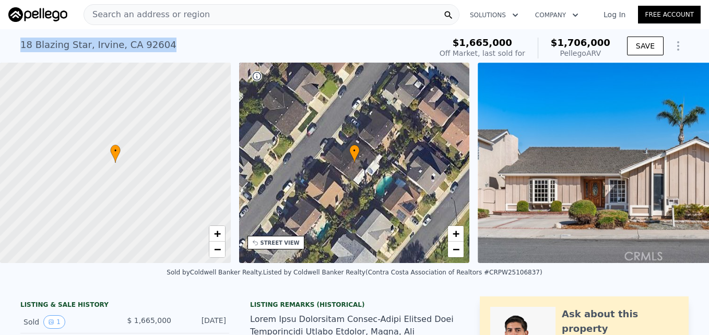
drag, startPoint x: 17, startPoint y: 41, endPoint x: 166, endPoint y: 42, distance: 149.3
click at [166, 42] on div "18 Blazing [GEOGRAPHIC_DATA] Sold [DATE] for $1.665m (~ARV $1.706m )" at bounding box center [223, 47] width 407 height 29
drag, startPoint x: 166, startPoint y: 42, endPoint x: 140, endPoint y: 47, distance: 26.5
copy div "[STREET_ADDRESS]"
click at [130, 13] on span "Search an address or region" at bounding box center [147, 14] width 126 height 13
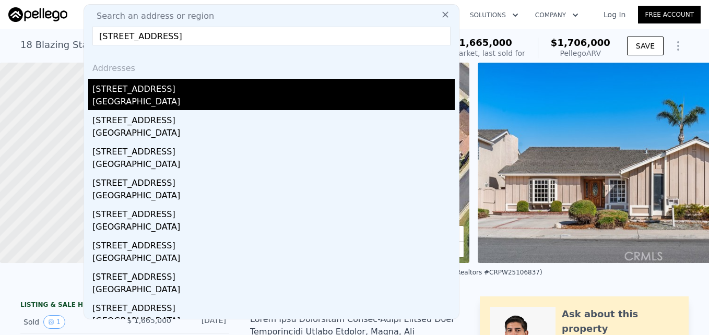
type input "[STREET_ADDRESS]"
click at [162, 93] on div "[STREET_ADDRESS]" at bounding box center [273, 87] width 362 height 17
